Goal: Task Accomplishment & Management: Complete application form

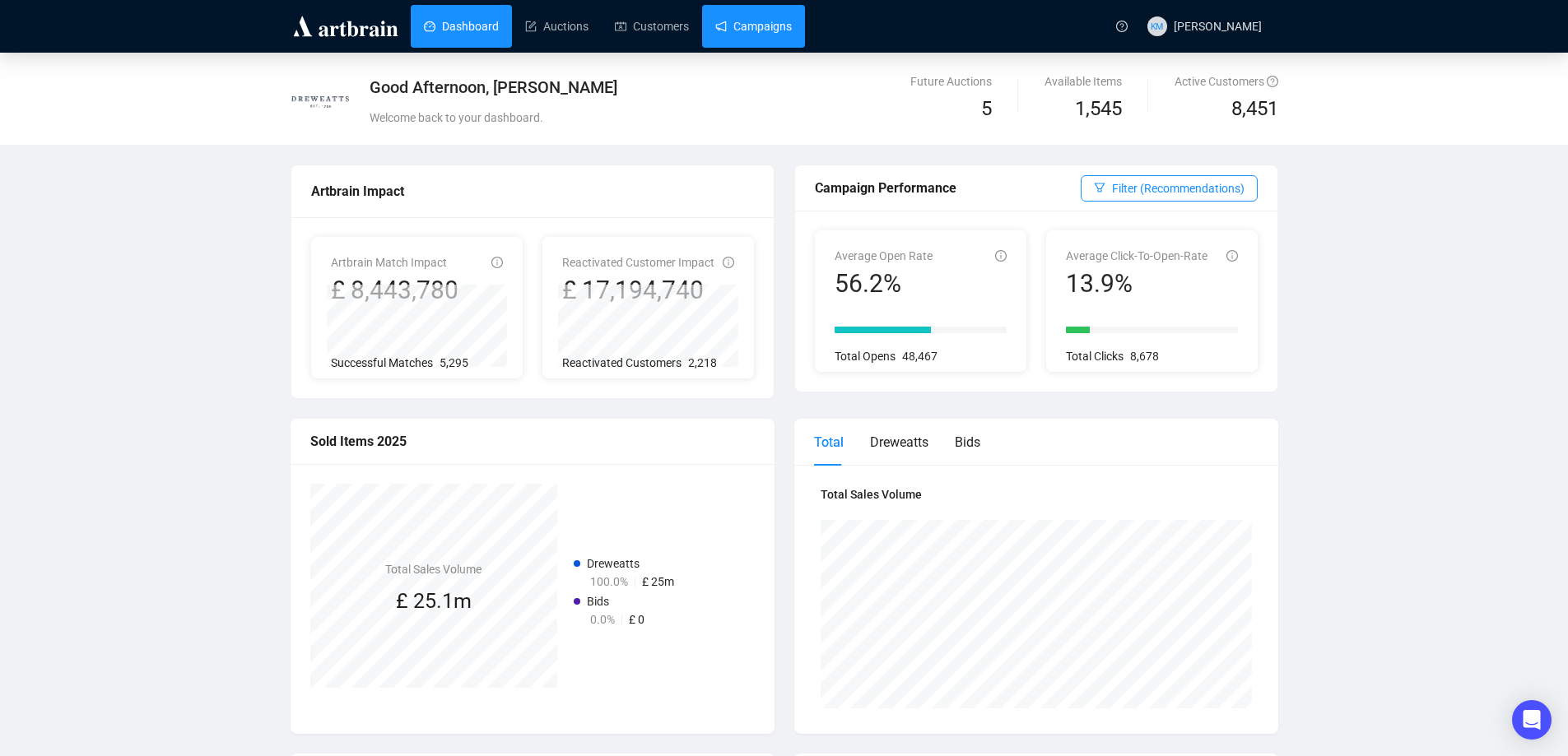
click at [728, 29] on link "Campaigns" at bounding box center [754, 26] width 77 height 43
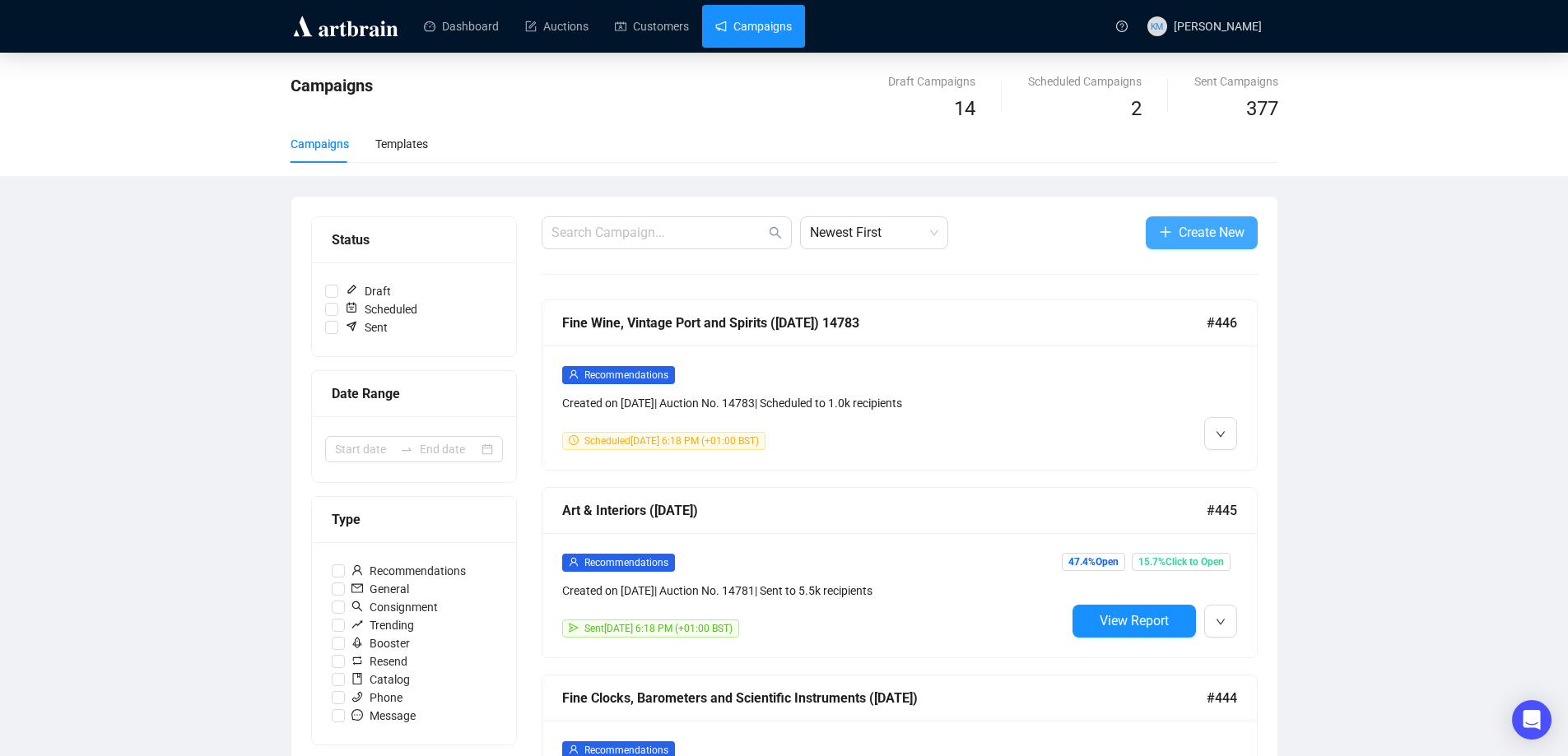
click at [1220, 247] on button "Create New" at bounding box center [1202, 232] width 112 height 33
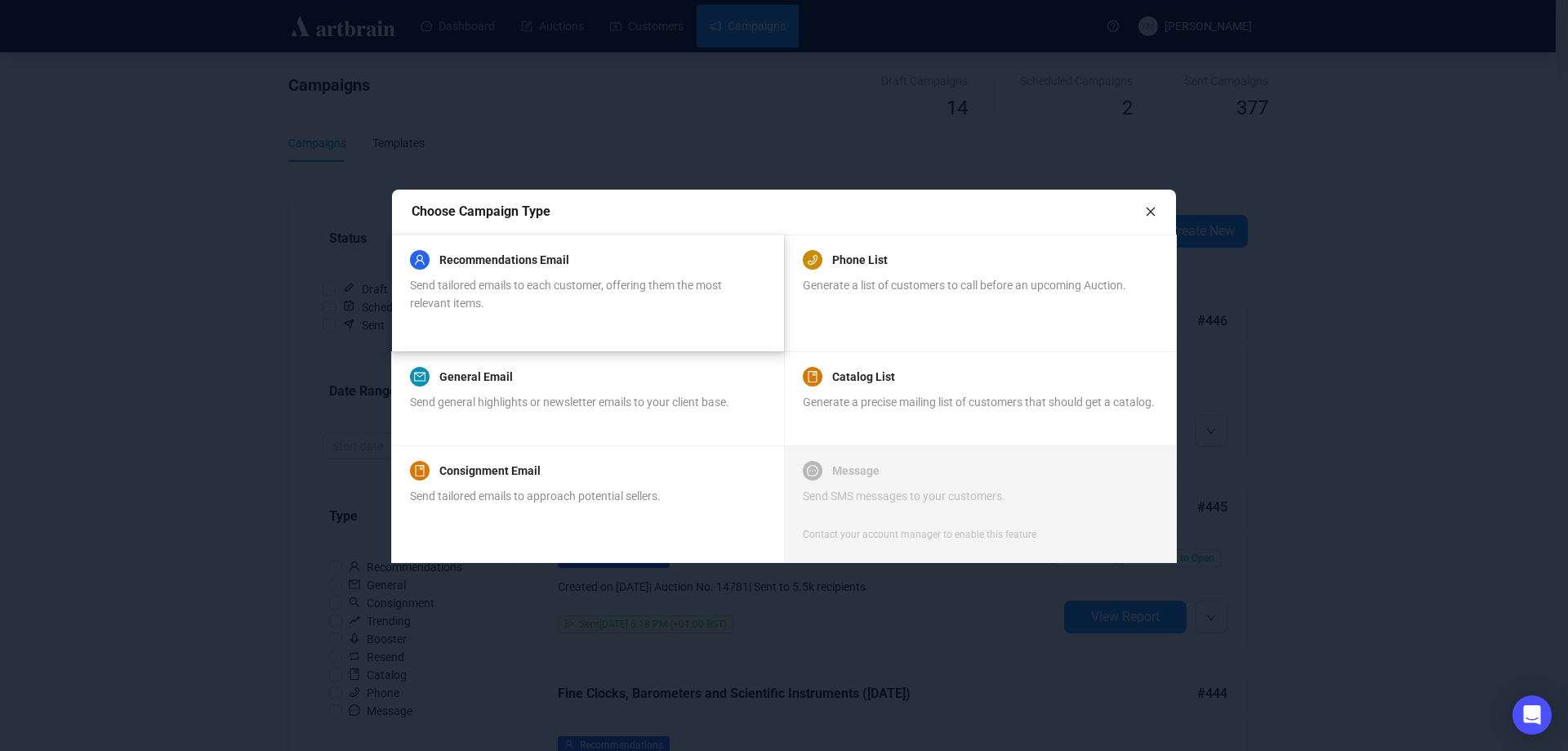
click at [535, 292] on div "Send tailored emails to each customer, offering them the most relevant items." at bounding box center [588, 294] width 355 height 36
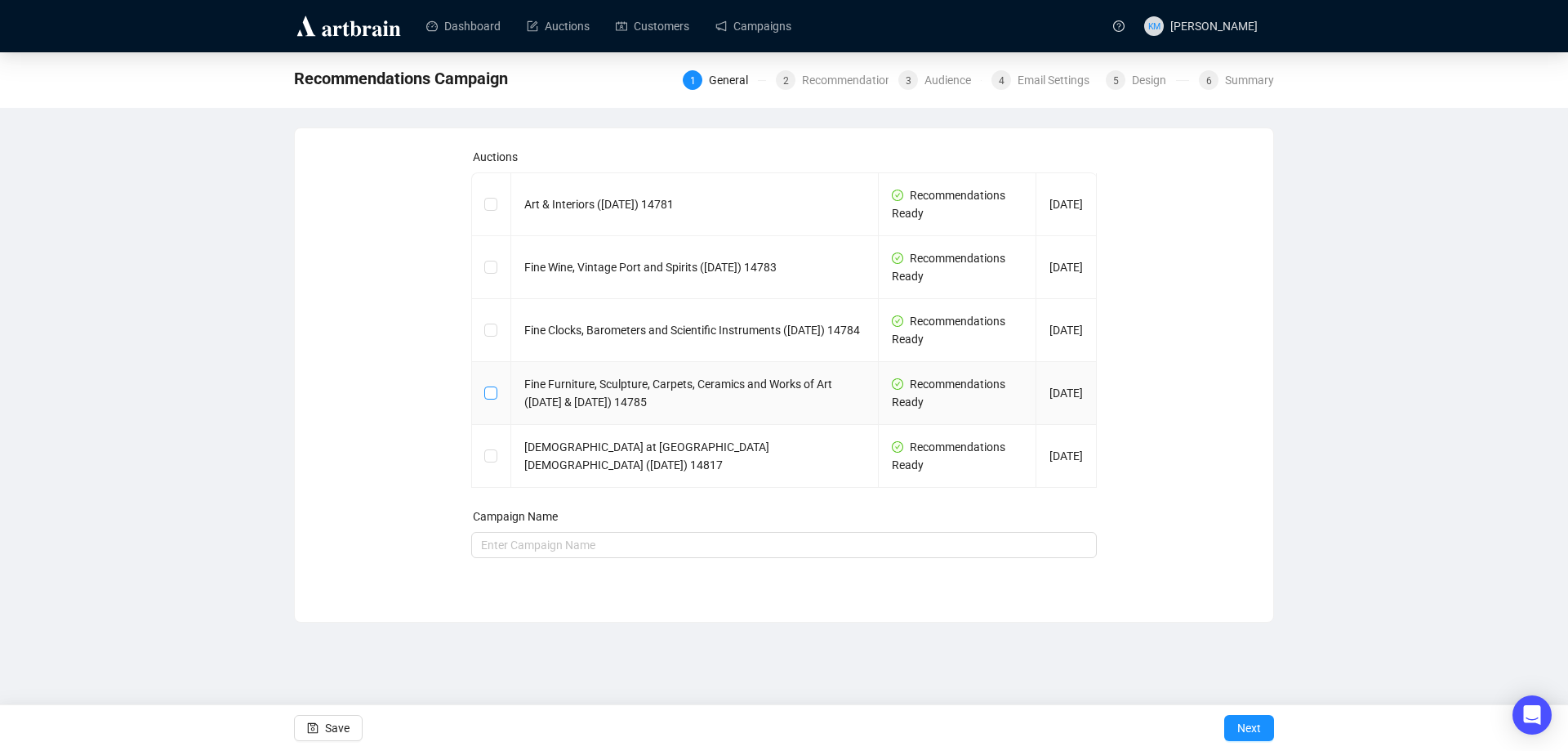
click at [491, 398] on span at bounding box center [491, 393] width 13 height 13
click at [491, 398] on input "checkbox" at bounding box center [491, 393] width 12 height 12
checkbox input "true"
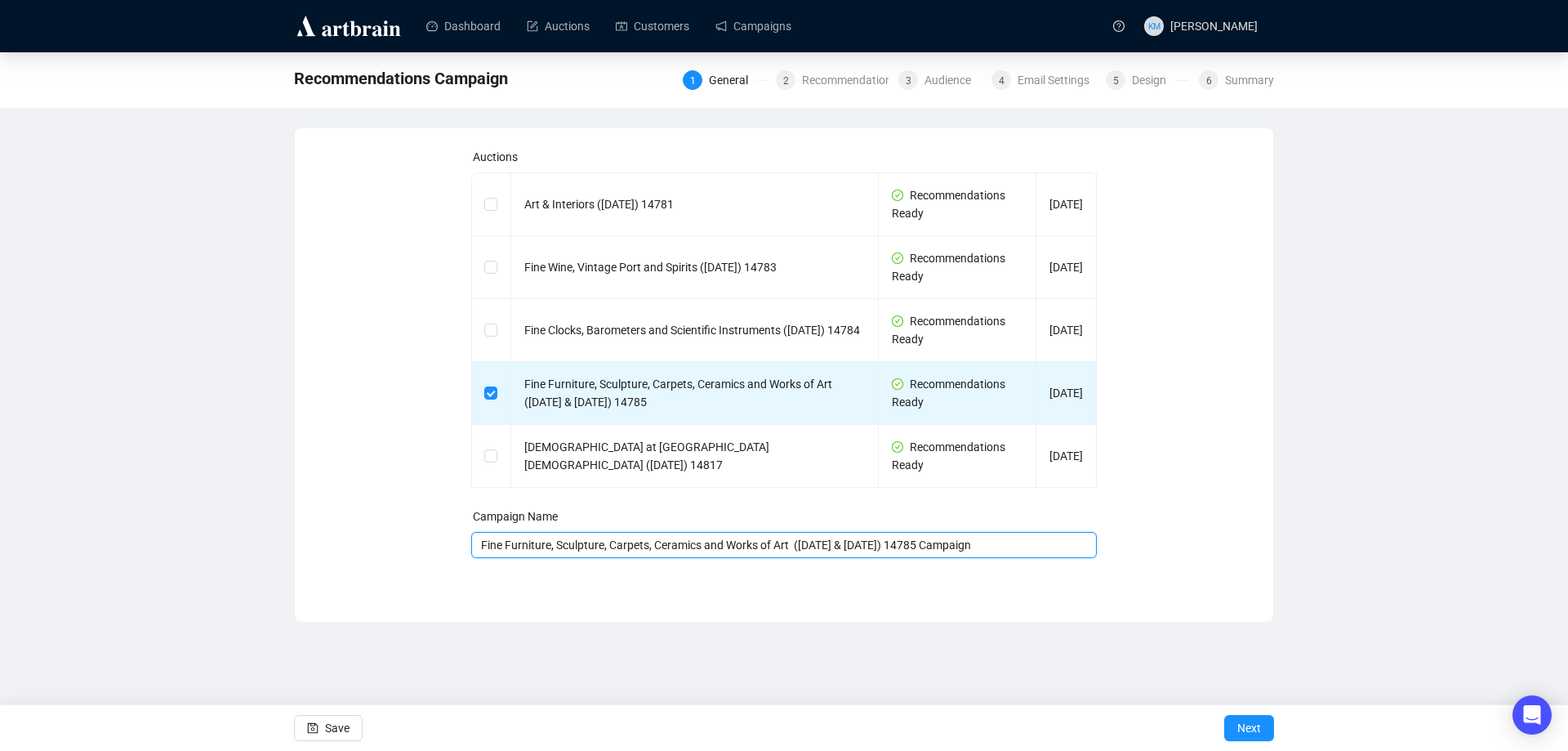
click at [1044, 548] on input "Fine Furniture, Sculpture, Carpets, Ceramics and Works of Art ([DATE] & [DATE])…" at bounding box center [784, 545] width 627 height 26
type input "Fine Furniture, Sculpture, Carpets, Ceramics and Works of Art ([DATE] & [DATE])…"
click at [1258, 721] on span "Next" at bounding box center [1249, 728] width 24 height 46
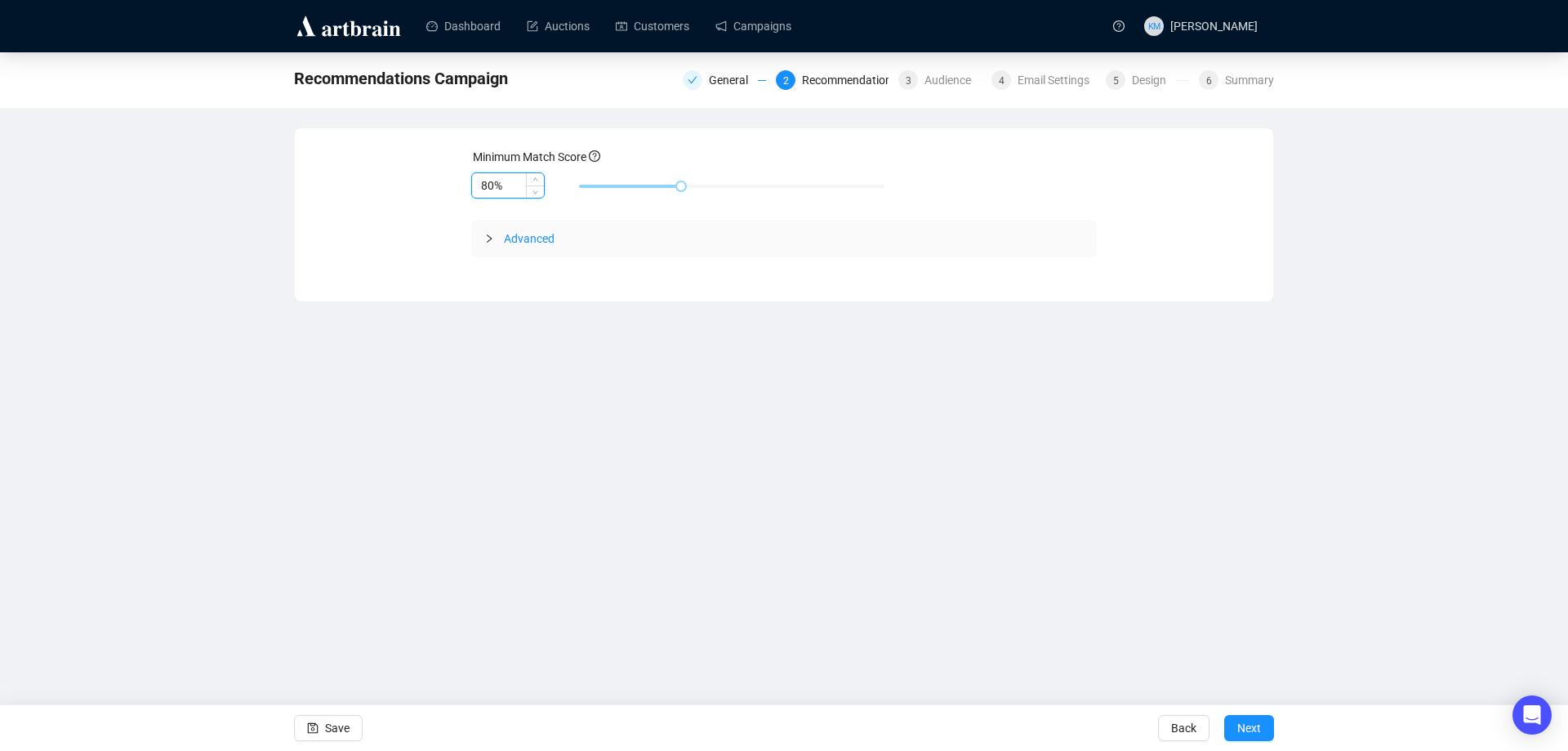
click at [487, 187] on input "80%" at bounding box center [507, 185] width 72 height 24
type input "85%"
click at [1256, 726] on span "Next" at bounding box center [1249, 728] width 24 height 46
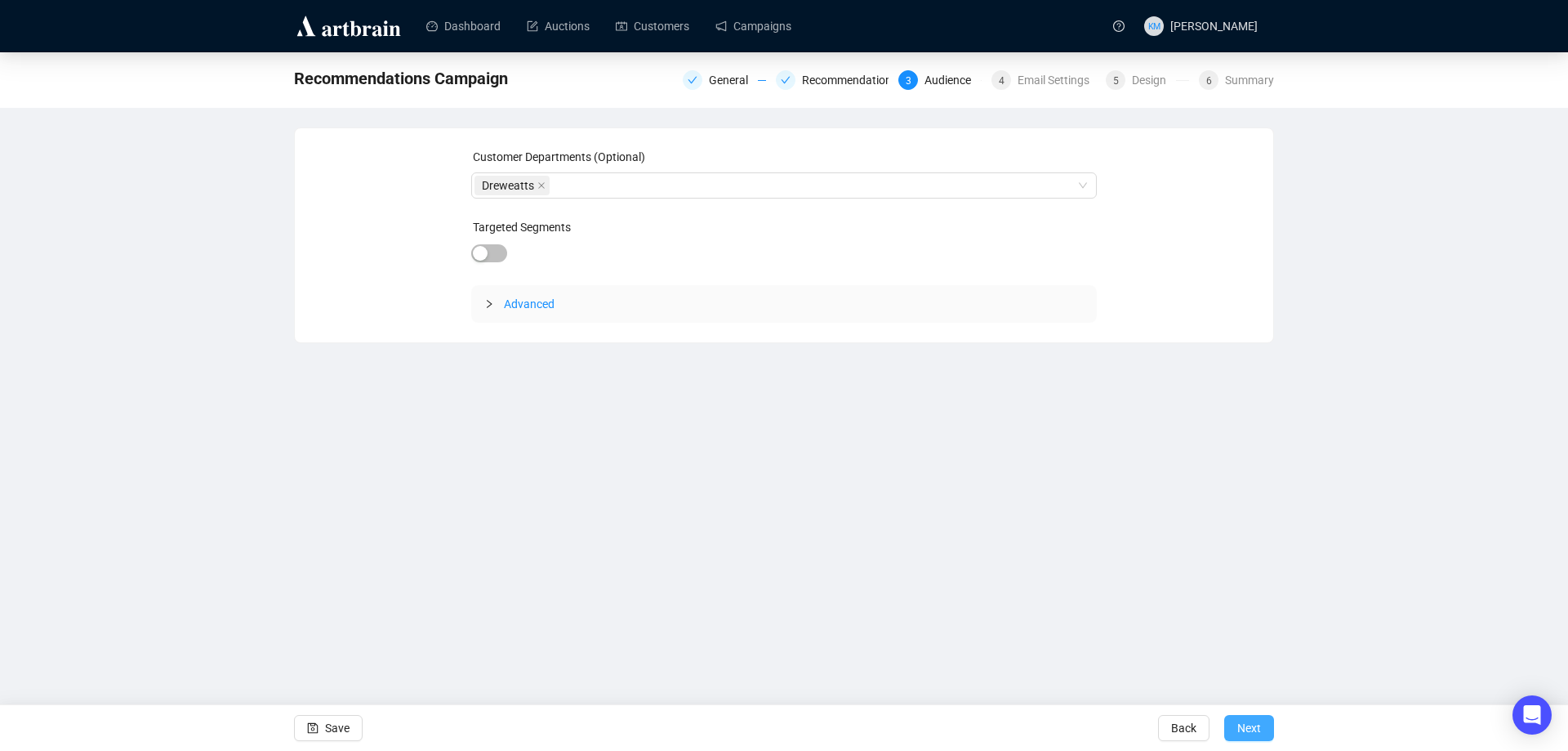
click at [1261, 726] on span "Next" at bounding box center [1249, 728] width 24 height 46
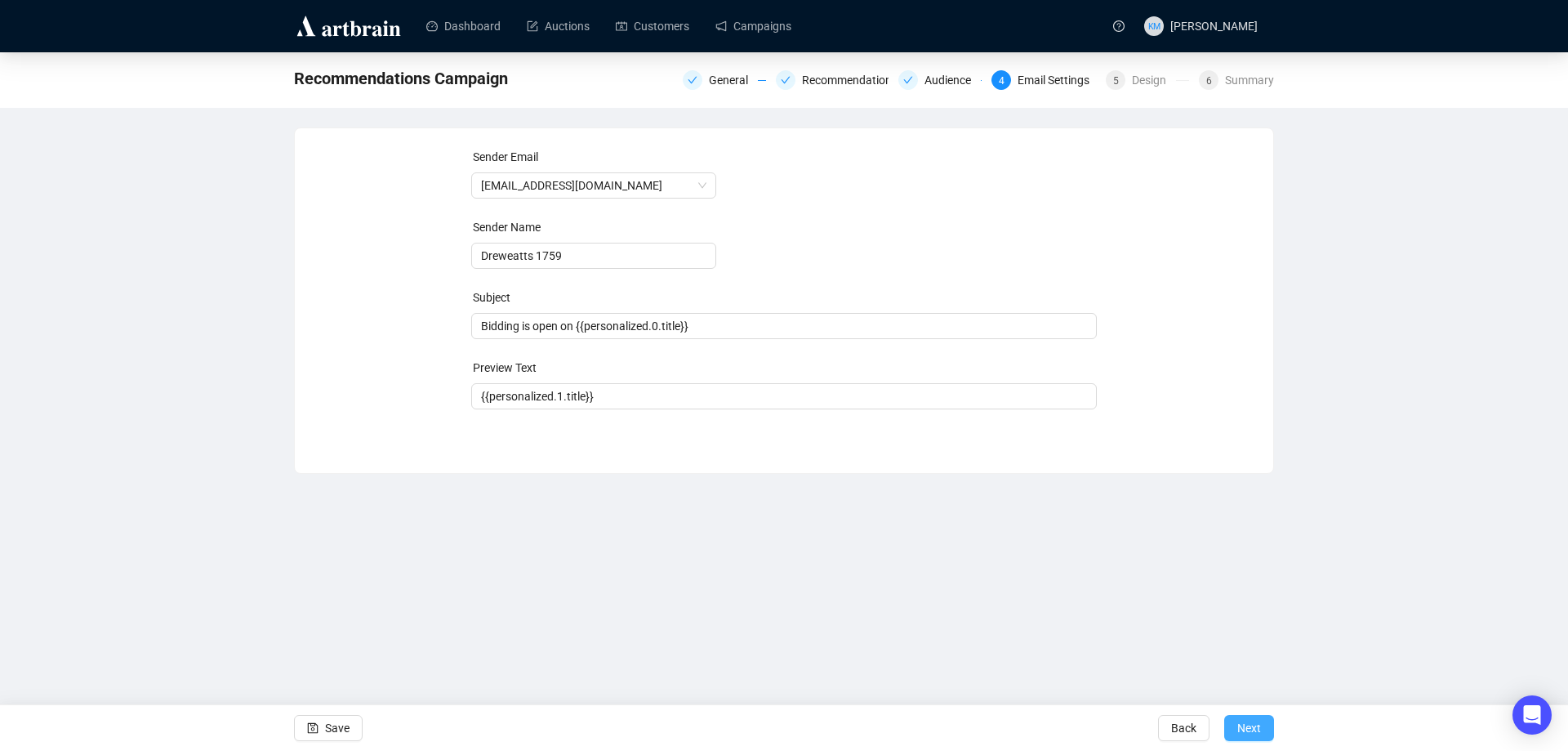
click at [1262, 729] on button "Next" at bounding box center [1249, 727] width 50 height 26
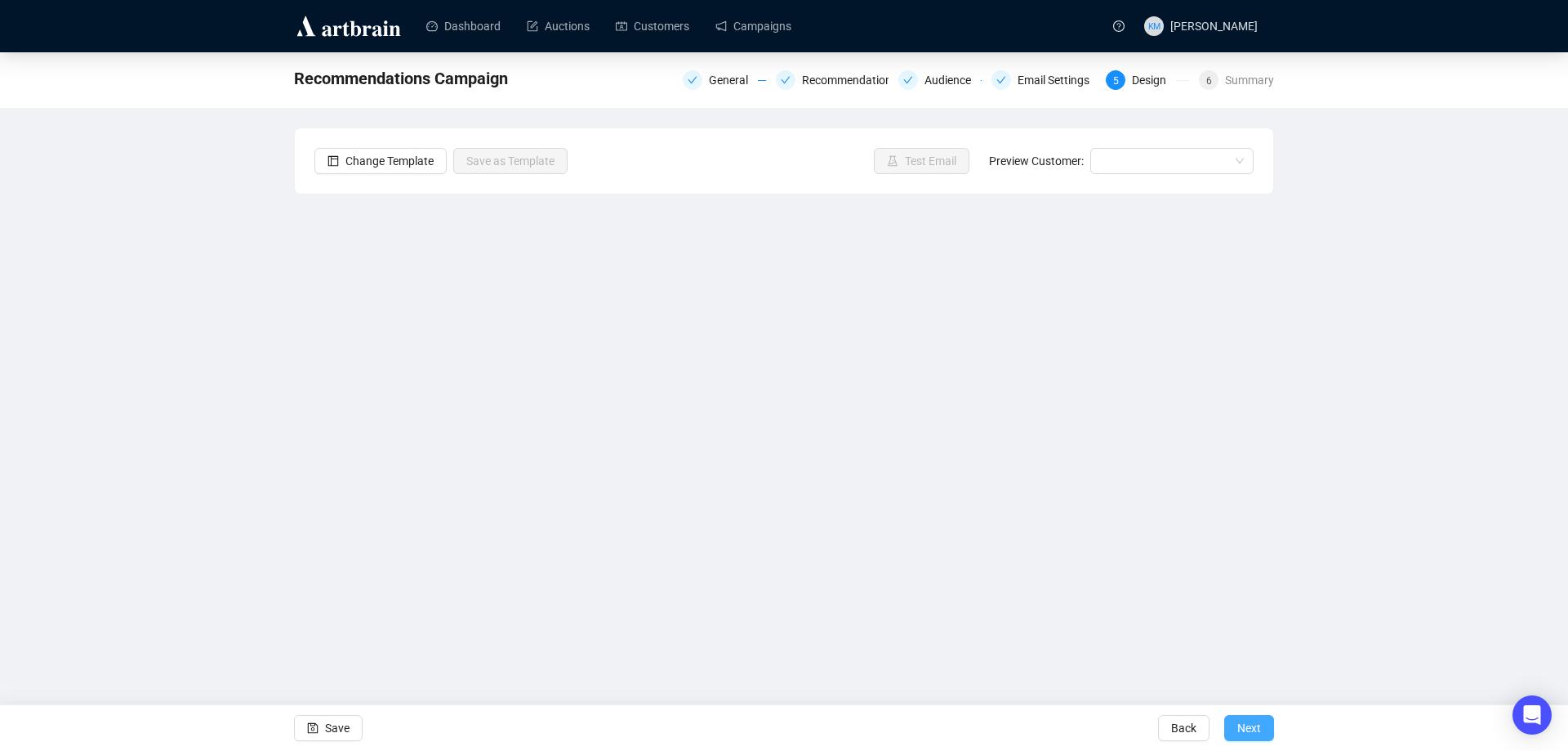
click at [1262, 732] on button "Next" at bounding box center [1249, 727] width 50 height 26
click at [284, 591] on div "Recommendations Campaign General Recommendations Audience Email Settings 5 Desi…" at bounding box center [784, 356] width 1568 height 608
click at [345, 736] on span "Save" at bounding box center [337, 728] width 24 height 46
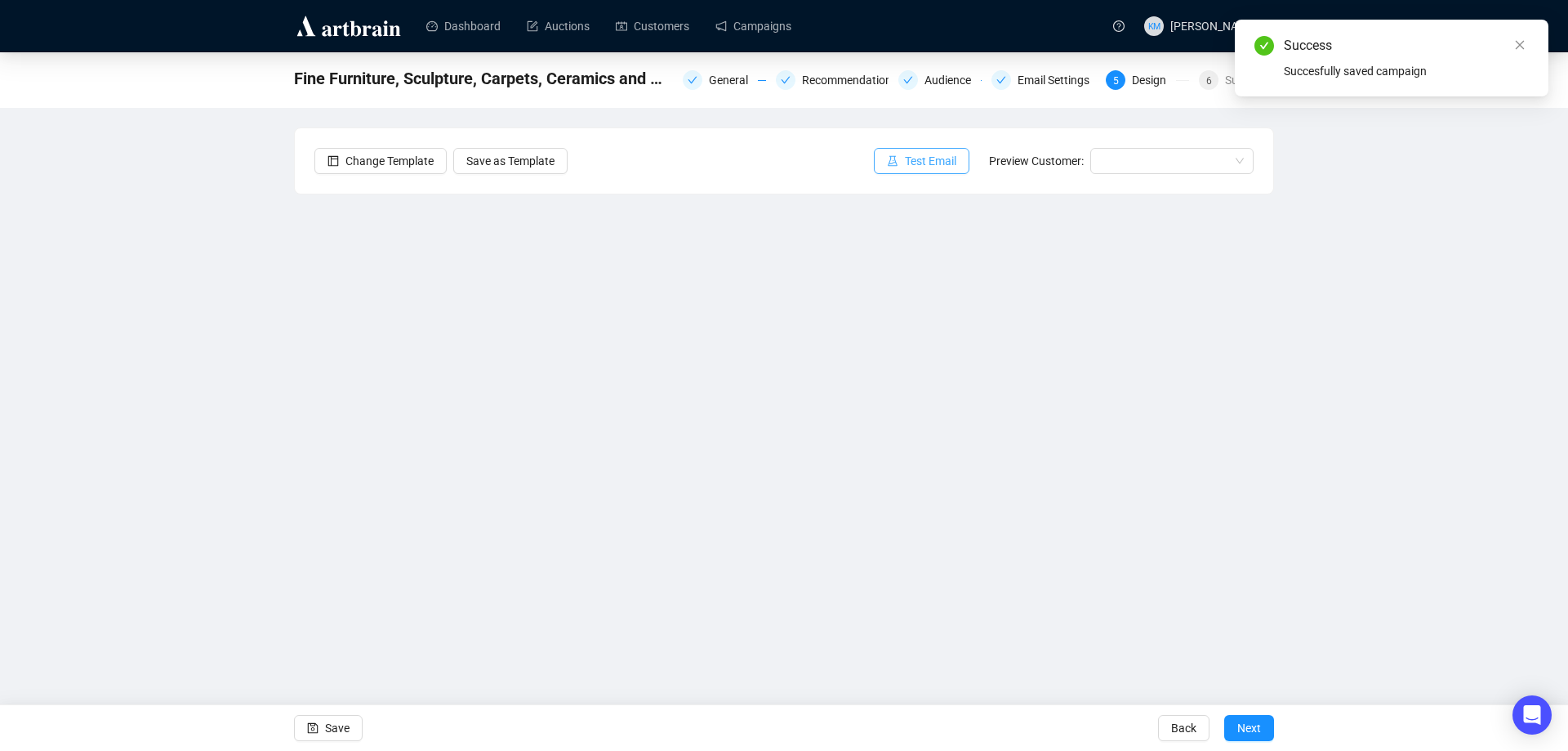
click at [929, 155] on span "Test Email" at bounding box center [930, 161] width 52 height 18
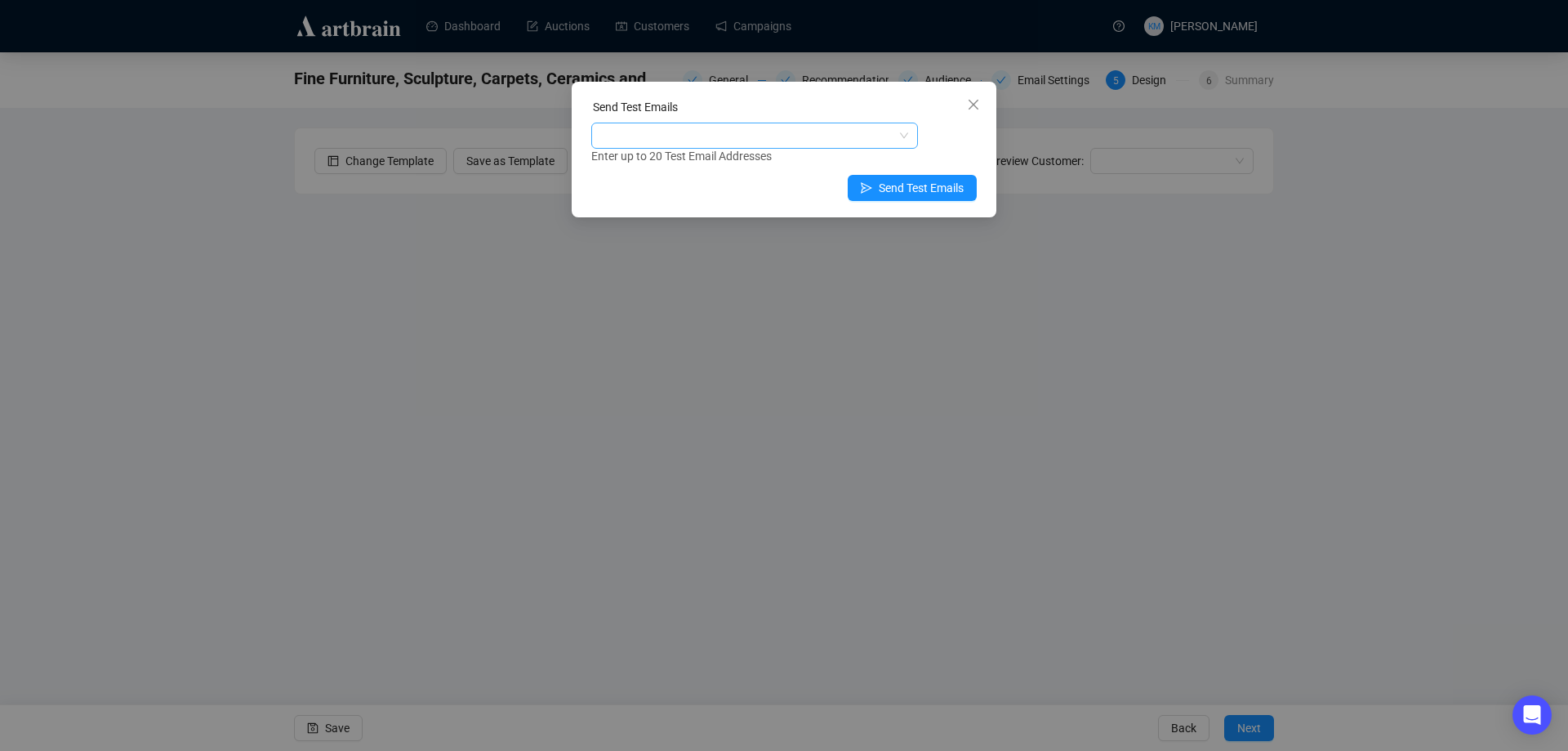
click at [809, 138] on div at bounding box center [746, 135] width 303 height 23
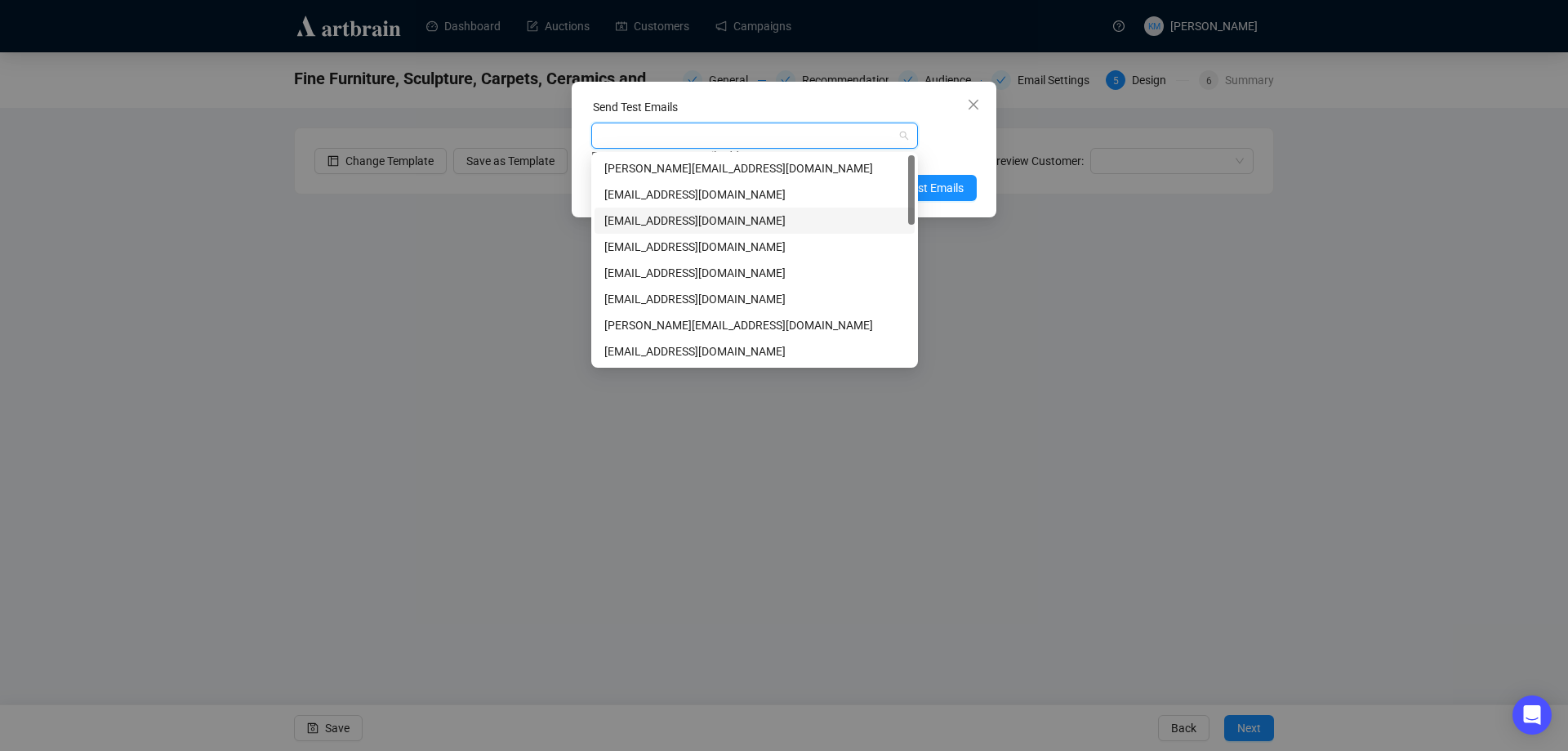
click at [671, 216] on div "[EMAIL_ADDRESS][DOMAIN_NAME]" at bounding box center [755, 220] width 301 height 18
click at [979, 148] on div "Send Test Emails [EMAIL_ADDRESS][DOMAIN_NAME] Enter up to 20 Test Email Address…" at bounding box center [784, 150] width 425 height 136
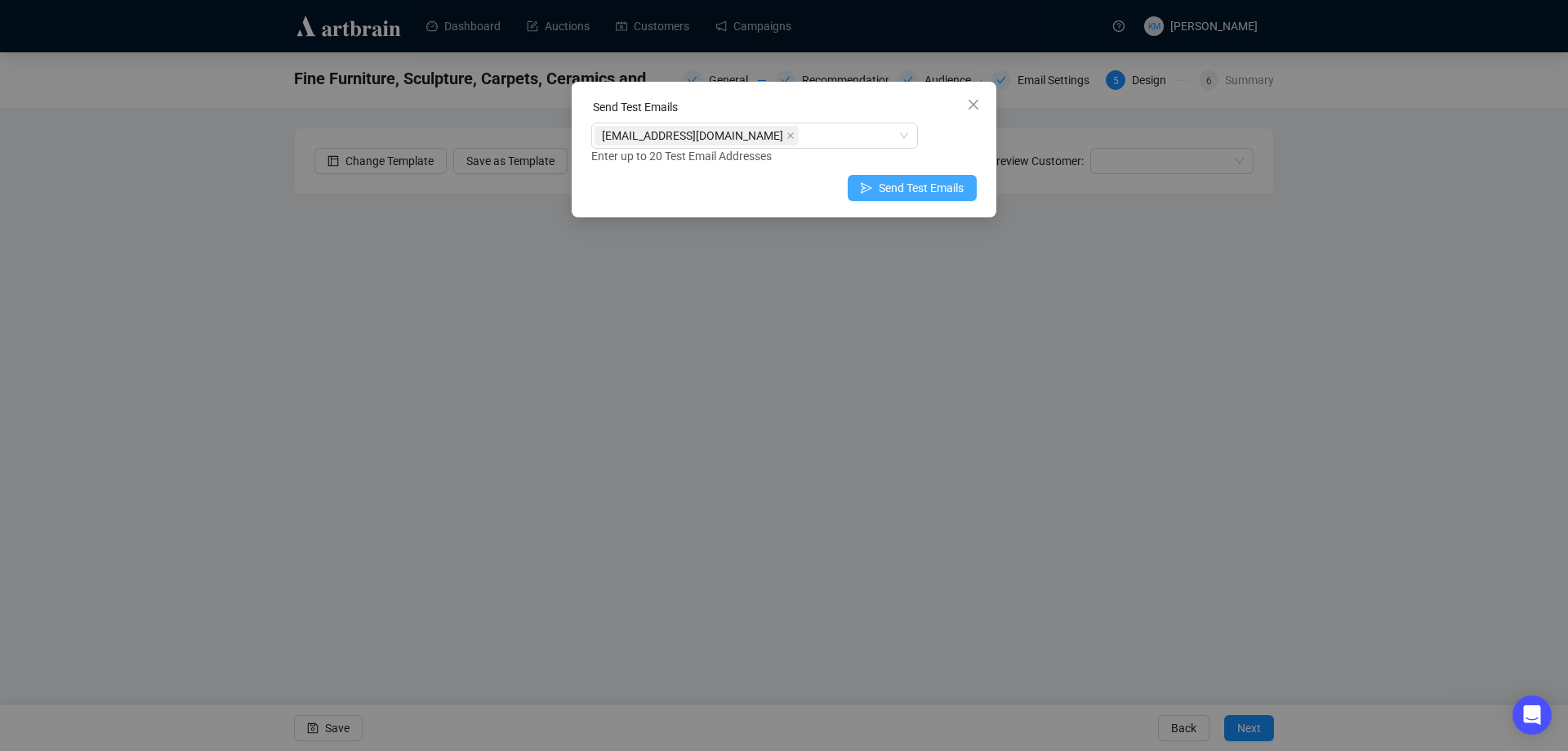
click at [941, 182] on span "Send Test Emails" at bounding box center [921, 188] width 85 height 18
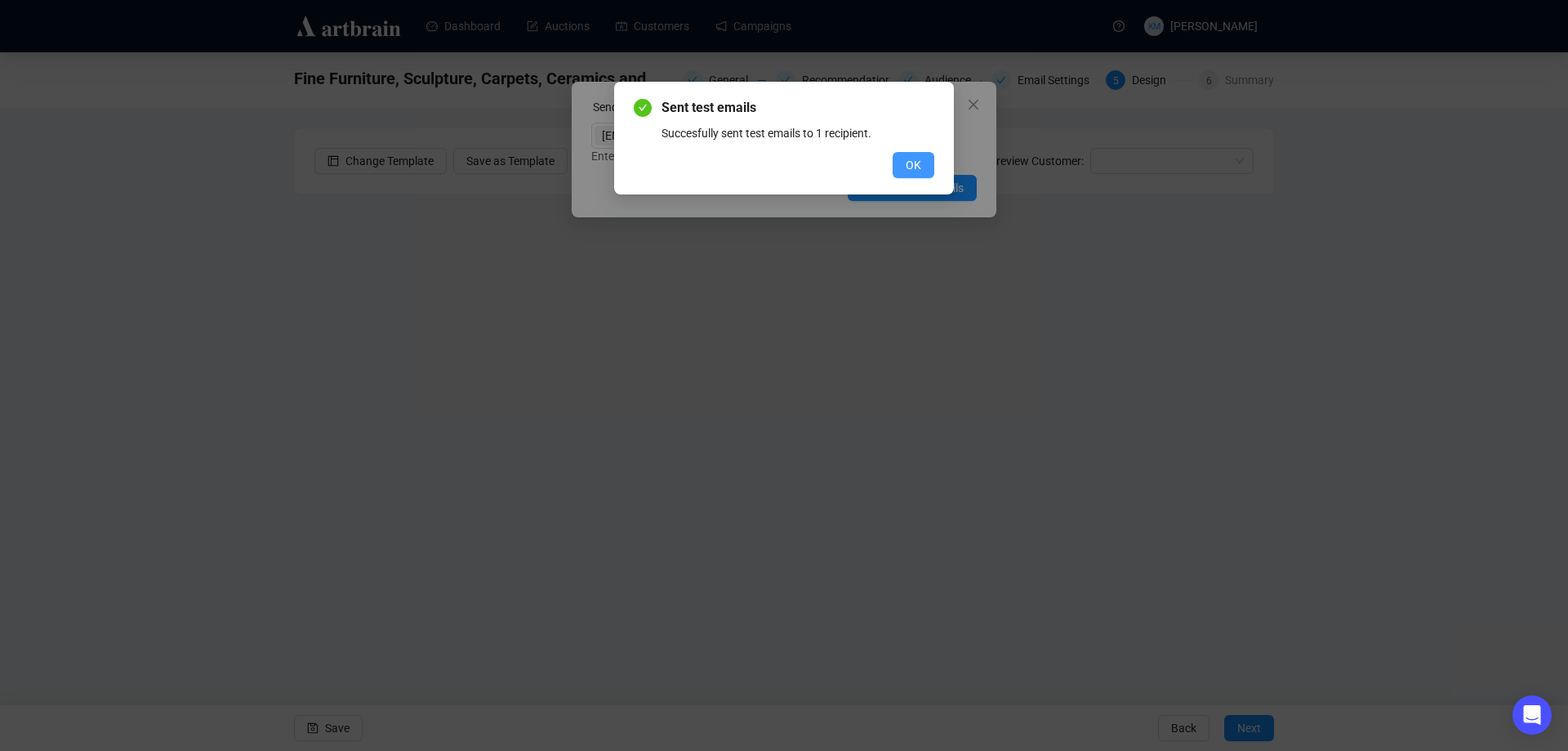
click at [913, 158] on span "OK" at bounding box center [914, 165] width 15 height 18
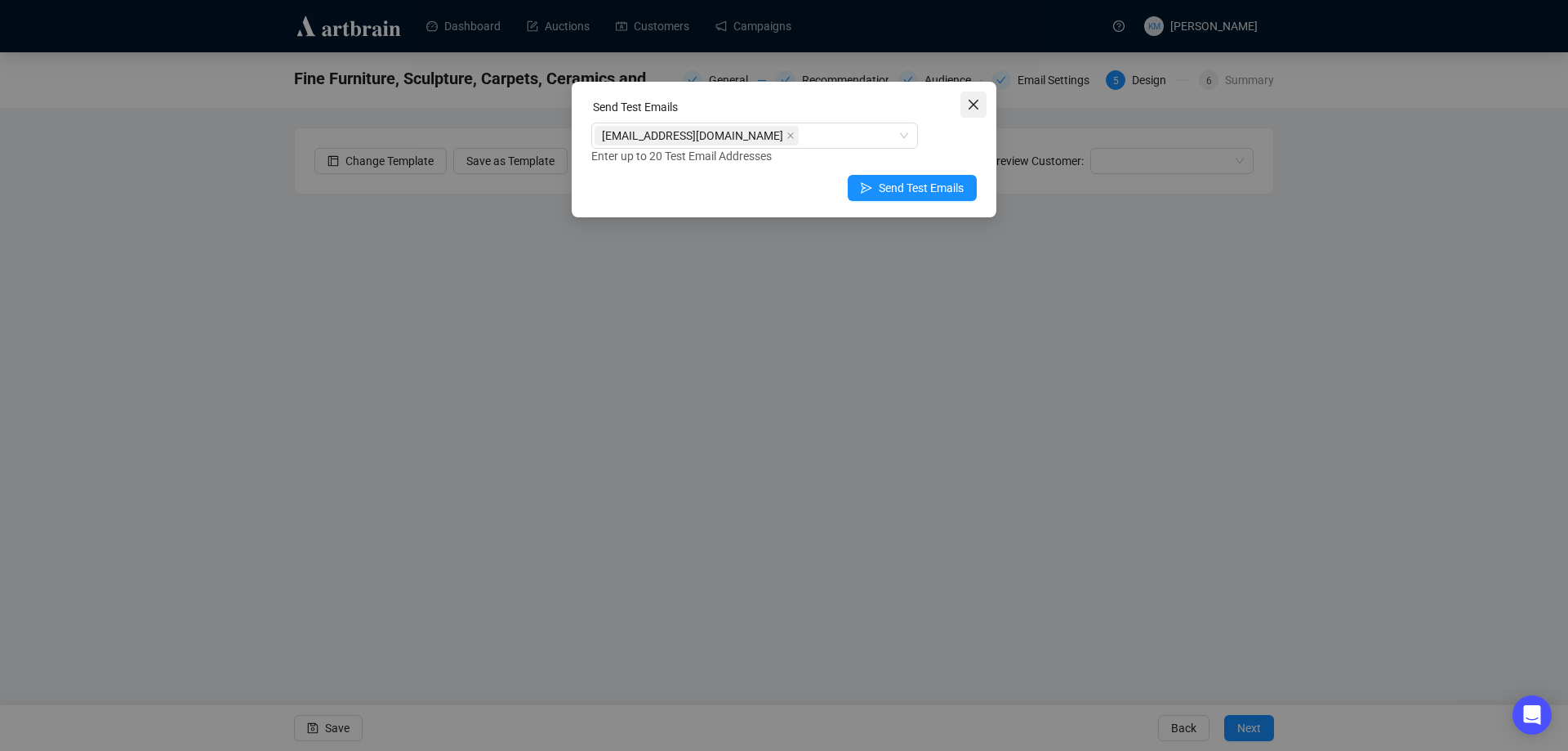
click at [981, 110] on span "Close" at bounding box center [974, 104] width 26 height 13
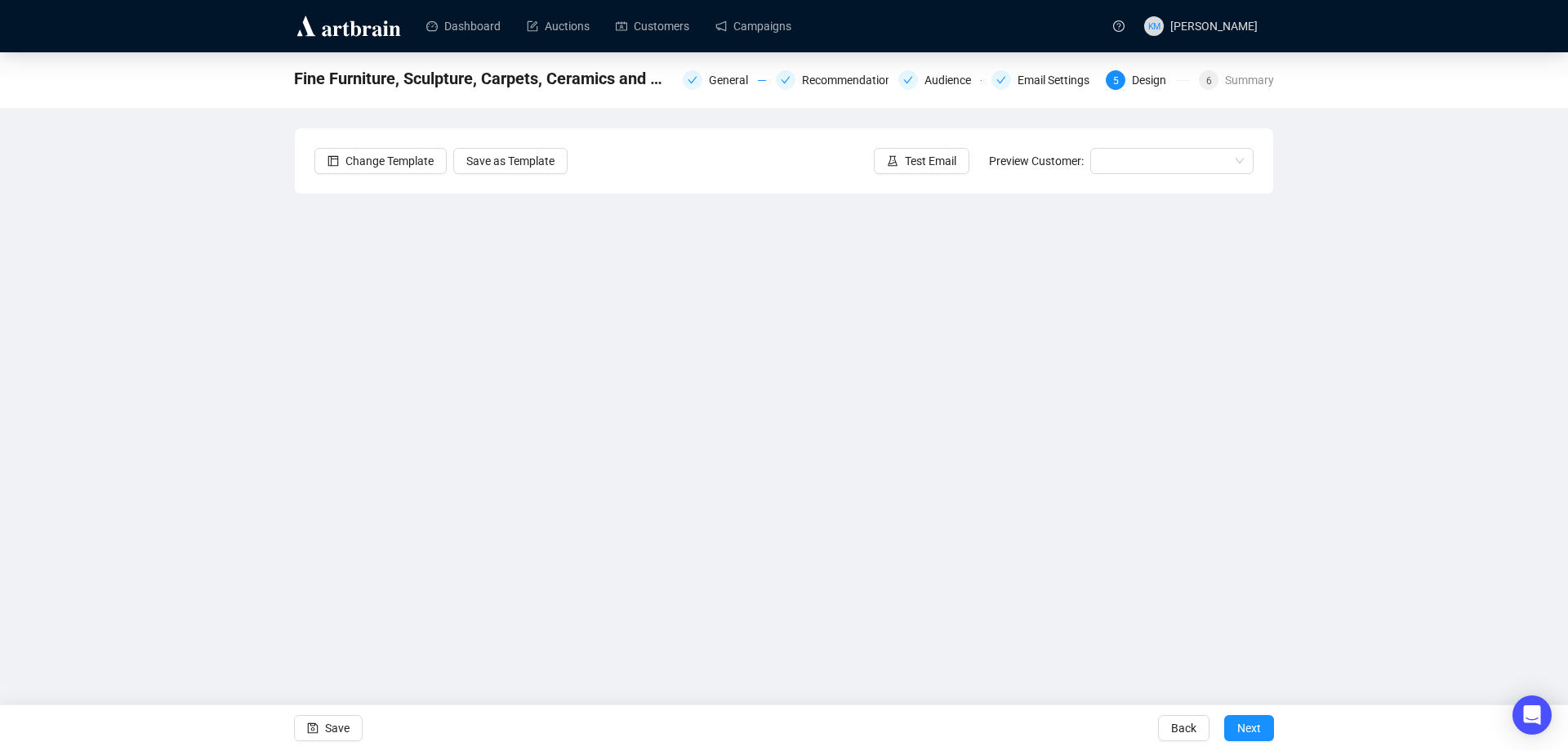
click at [927, 149] on button "Test Email" at bounding box center [921, 161] width 95 height 26
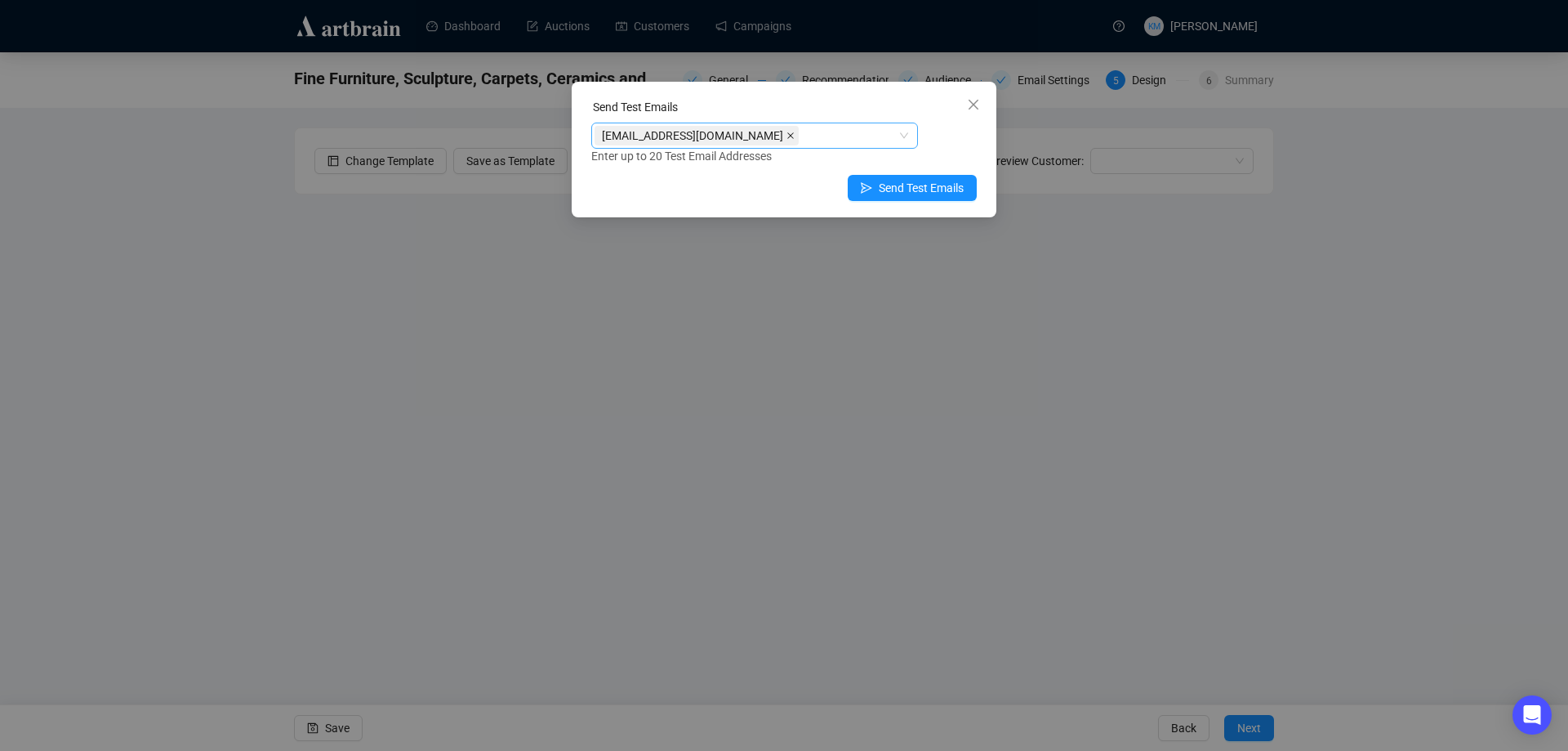
click at [787, 137] on icon "close" at bounding box center [791, 136] width 8 height 8
click at [733, 142] on div at bounding box center [746, 135] width 303 height 23
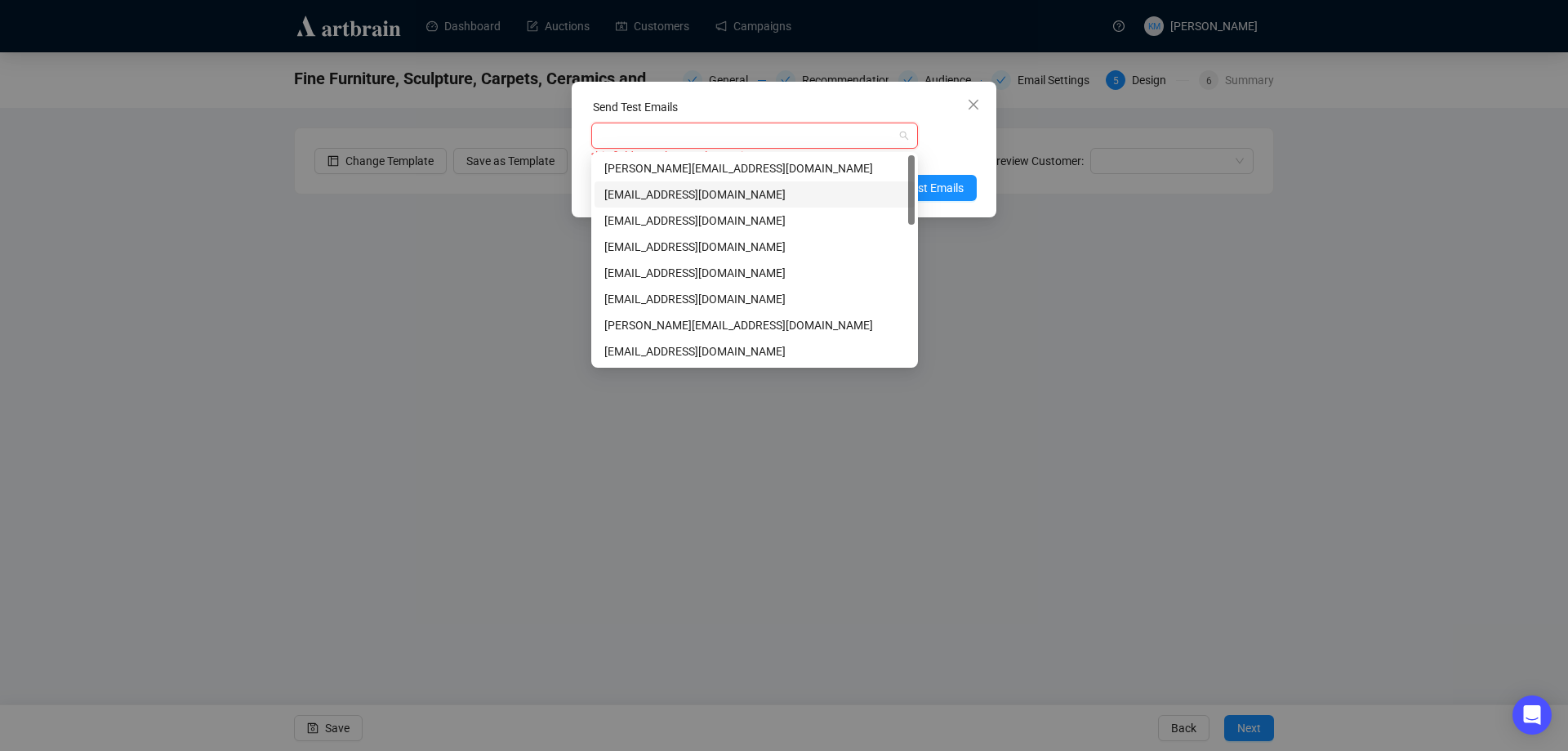
click at [703, 197] on div "[EMAIL_ADDRESS][DOMAIN_NAME]" at bounding box center [755, 194] width 301 height 18
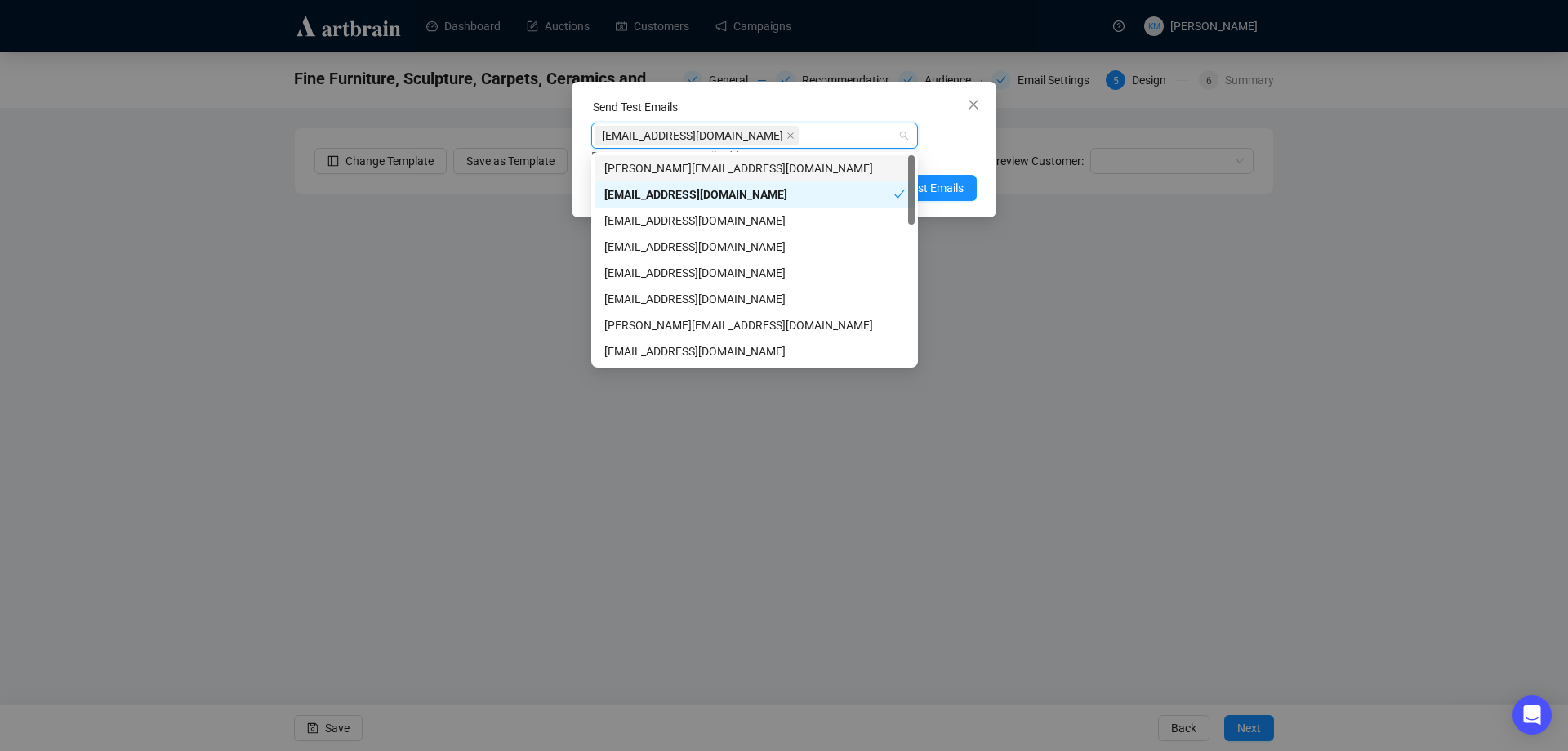
click at [931, 150] on div "Enter up to 20 Test Email Addresses" at bounding box center [784, 156] width 386 height 19
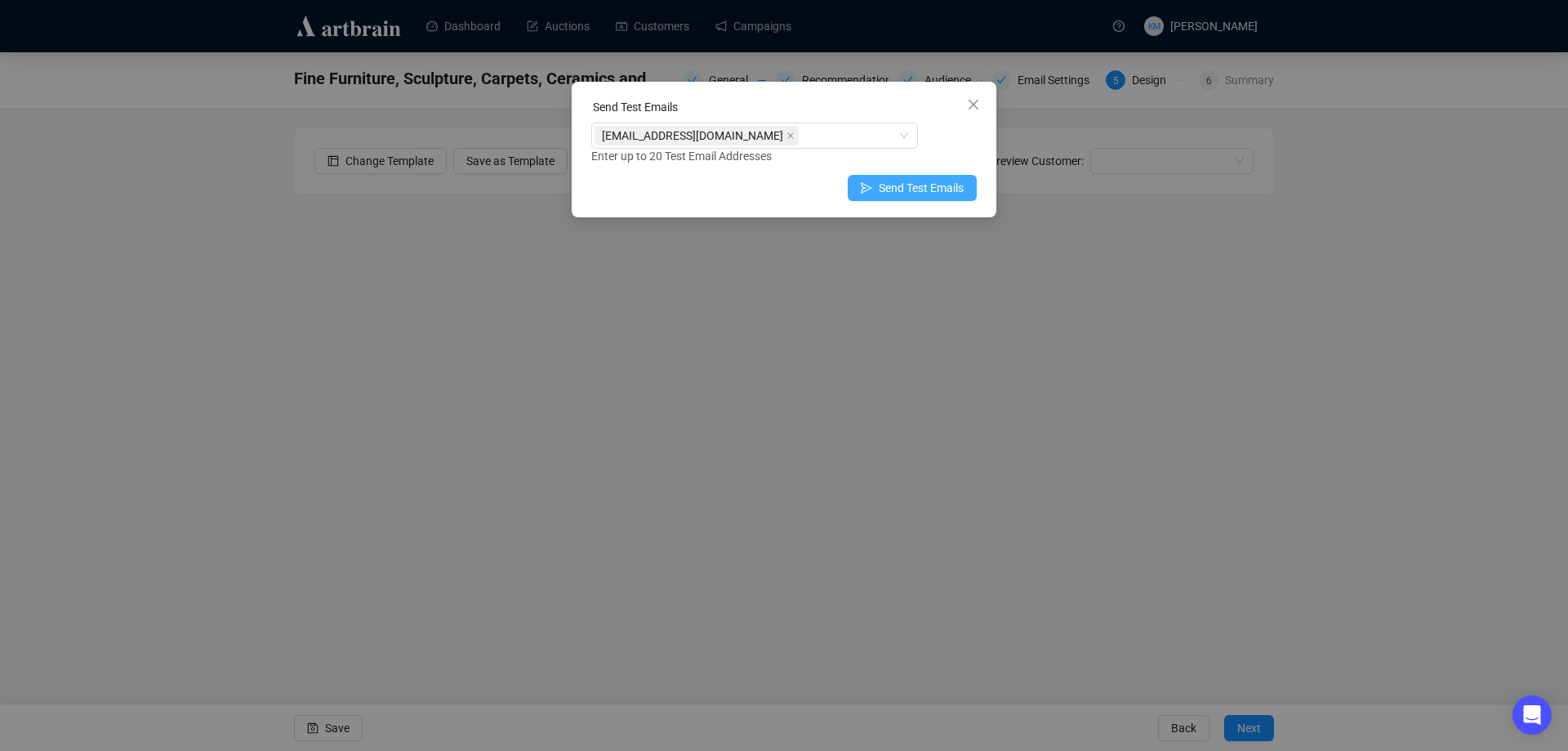
drag, startPoint x: 938, startPoint y: 180, endPoint x: 951, endPoint y: 187, distance: 14.8
click at [938, 180] on span "Send Test Emails" at bounding box center [921, 188] width 85 height 18
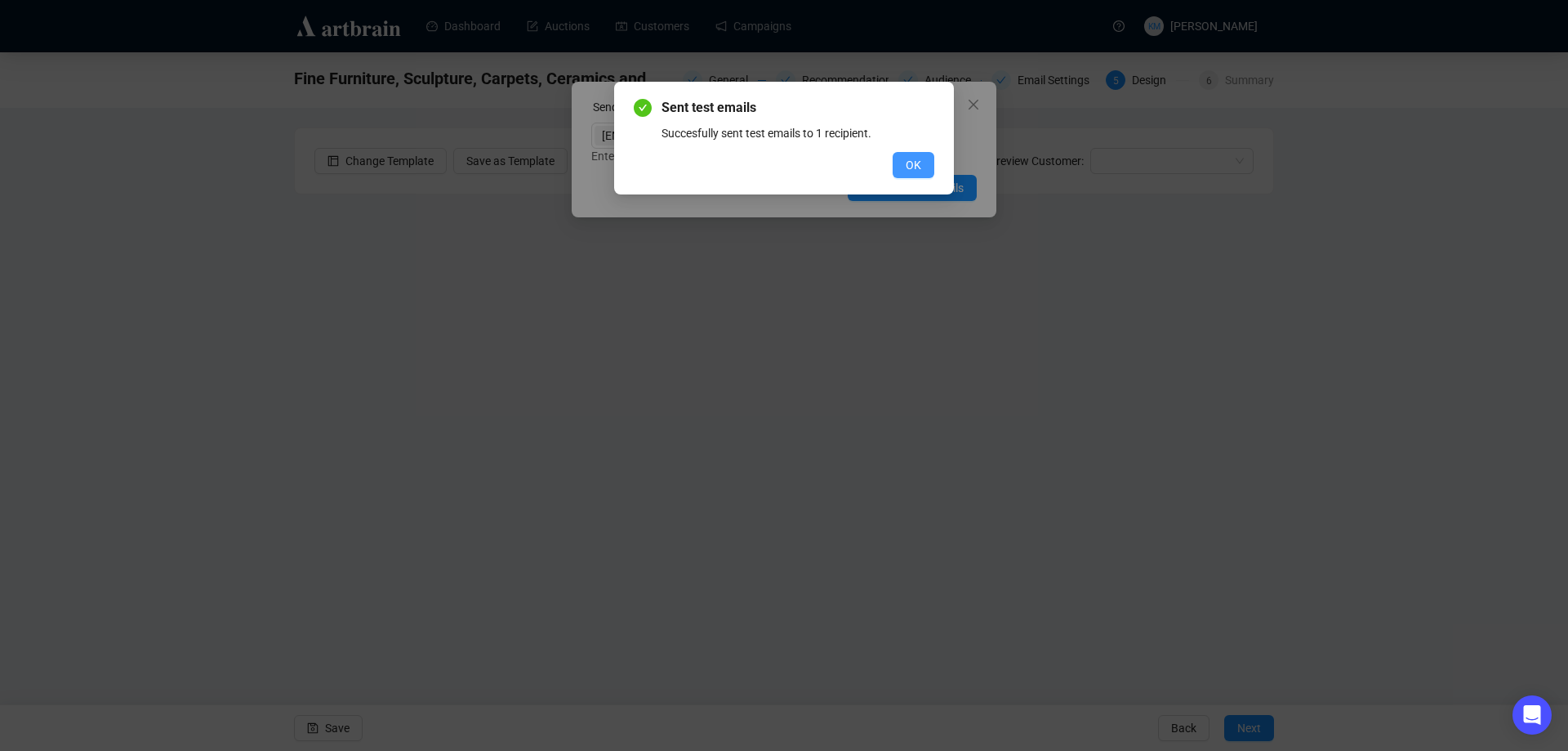
click at [930, 161] on button "OK" at bounding box center [913, 165] width 41 height 26
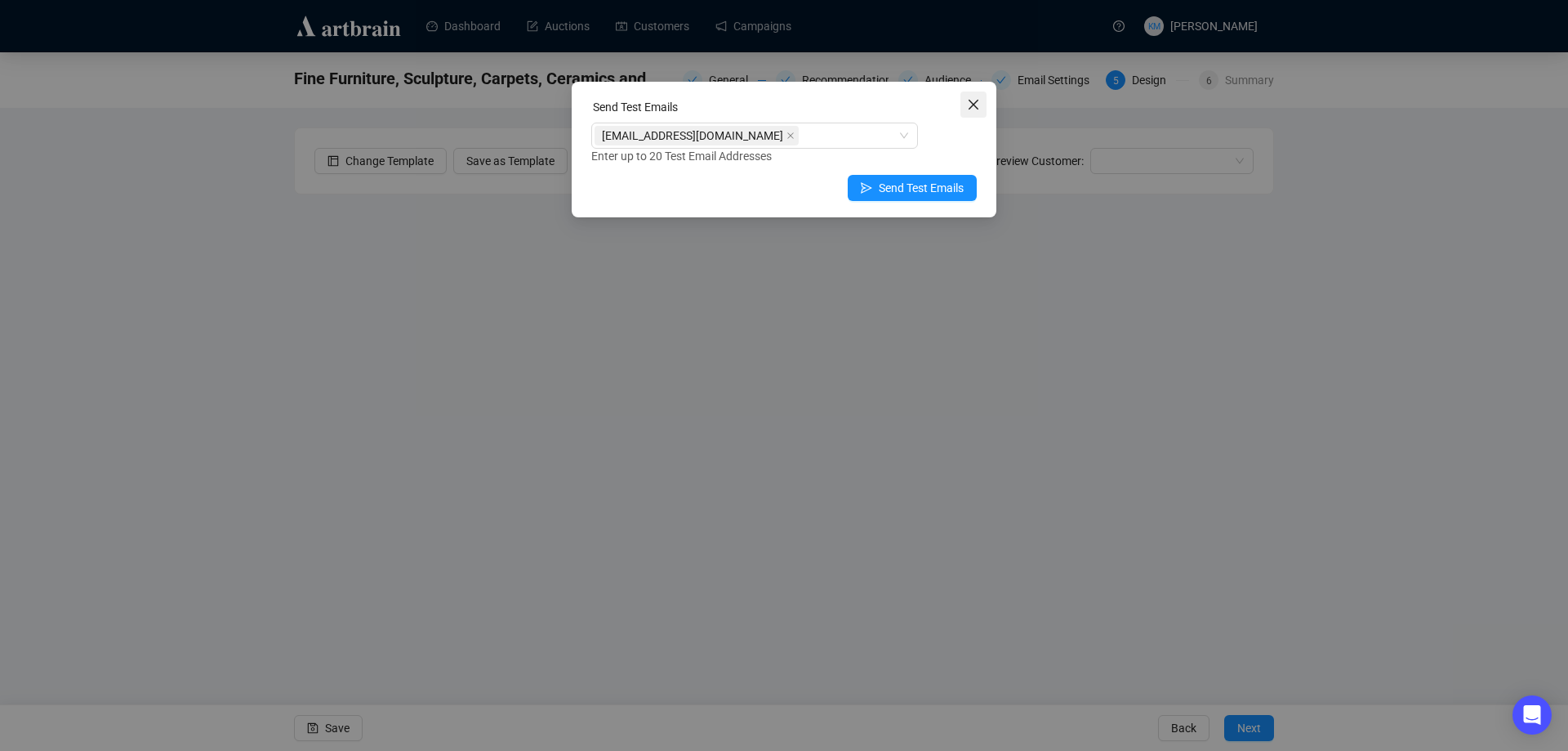
click at [975, 108] on icon "close" at bounding box center [973, 104] width 13 height 13
